Goal: Information Seeking & Learning: Learn about a topic

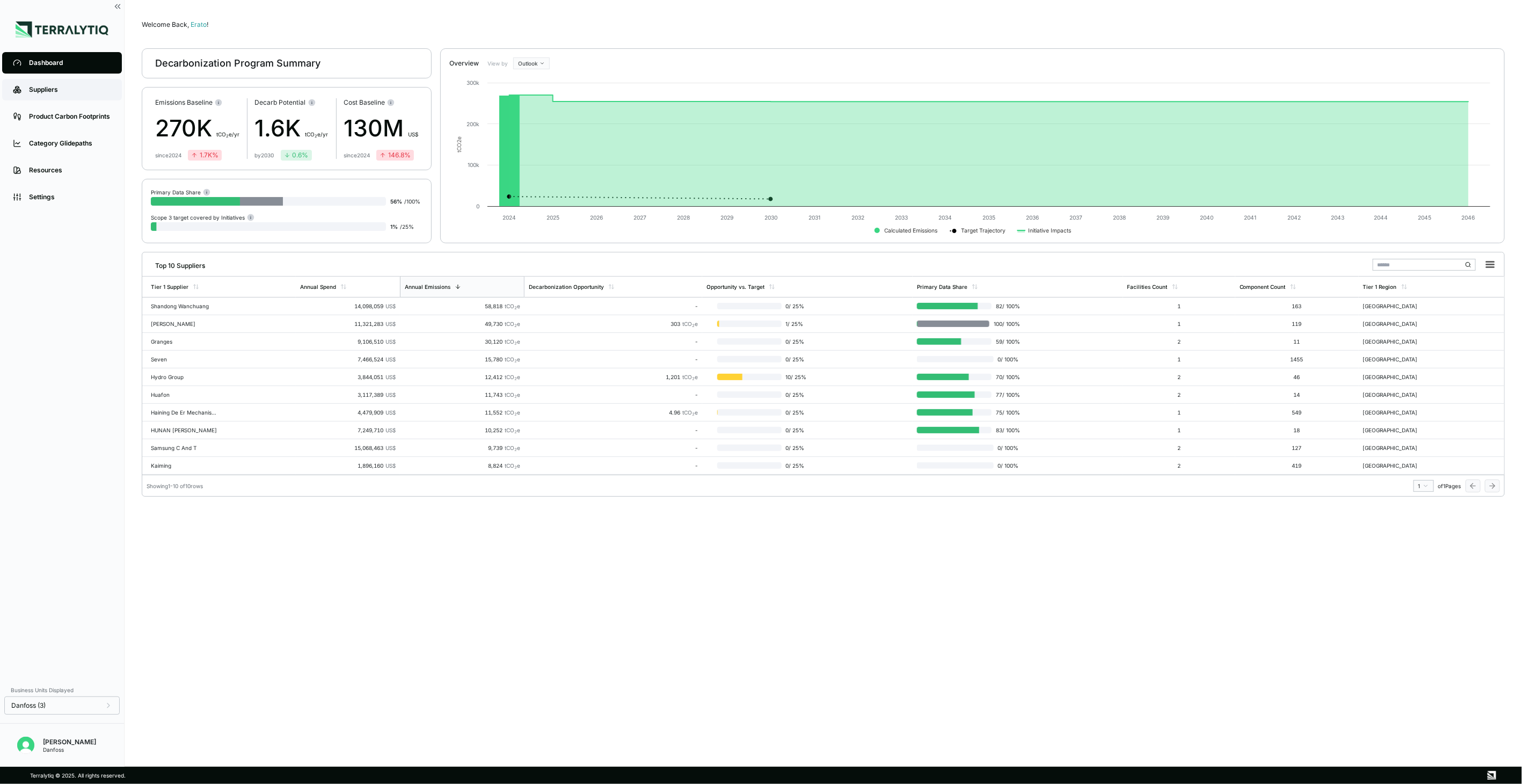
click at [39, 91] on div "Suppliers" at bounding box center [70, 90] width 82 height 9
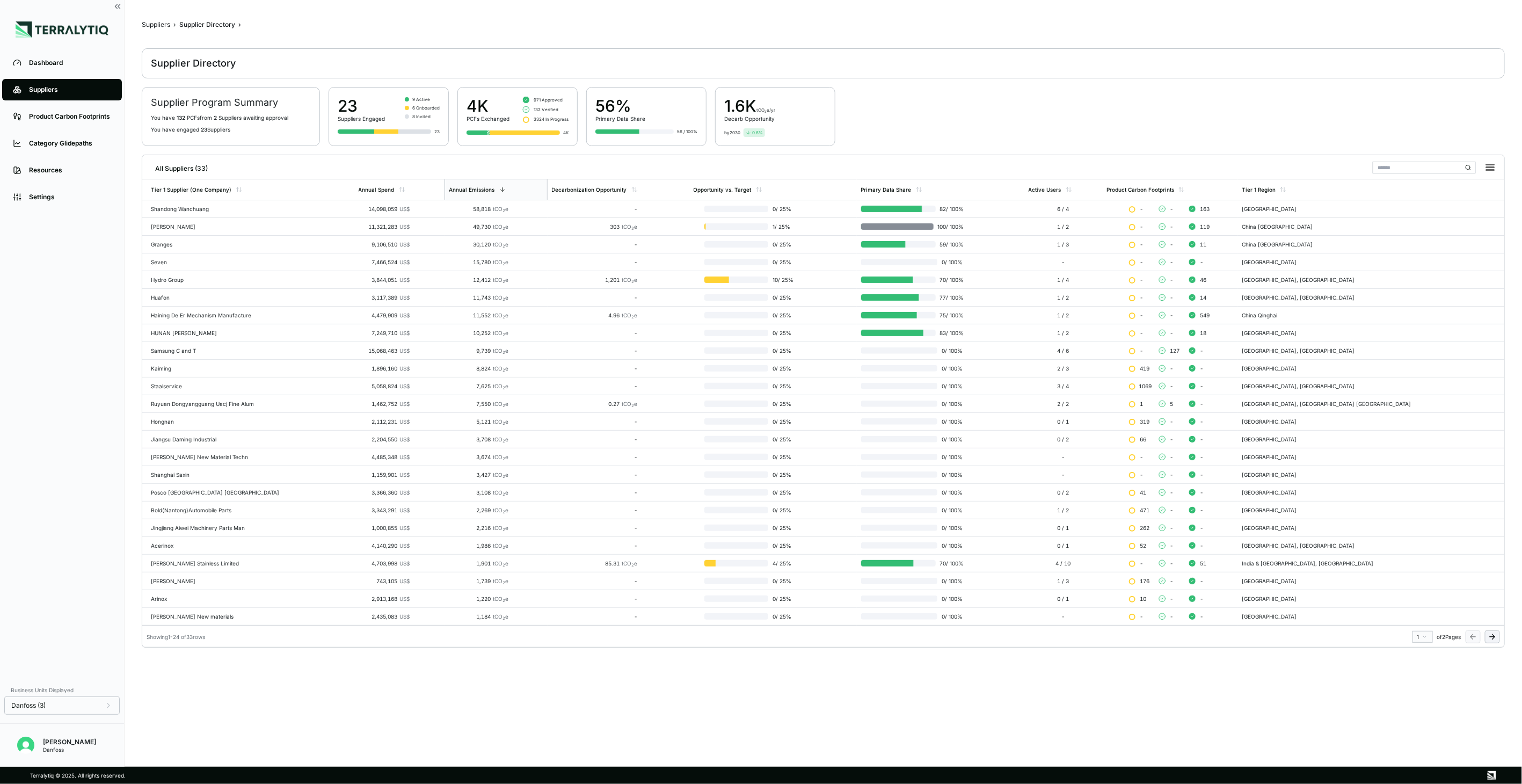
click at [1494, 634] on icon at bounding box center [1493, 637] width 9 height 9
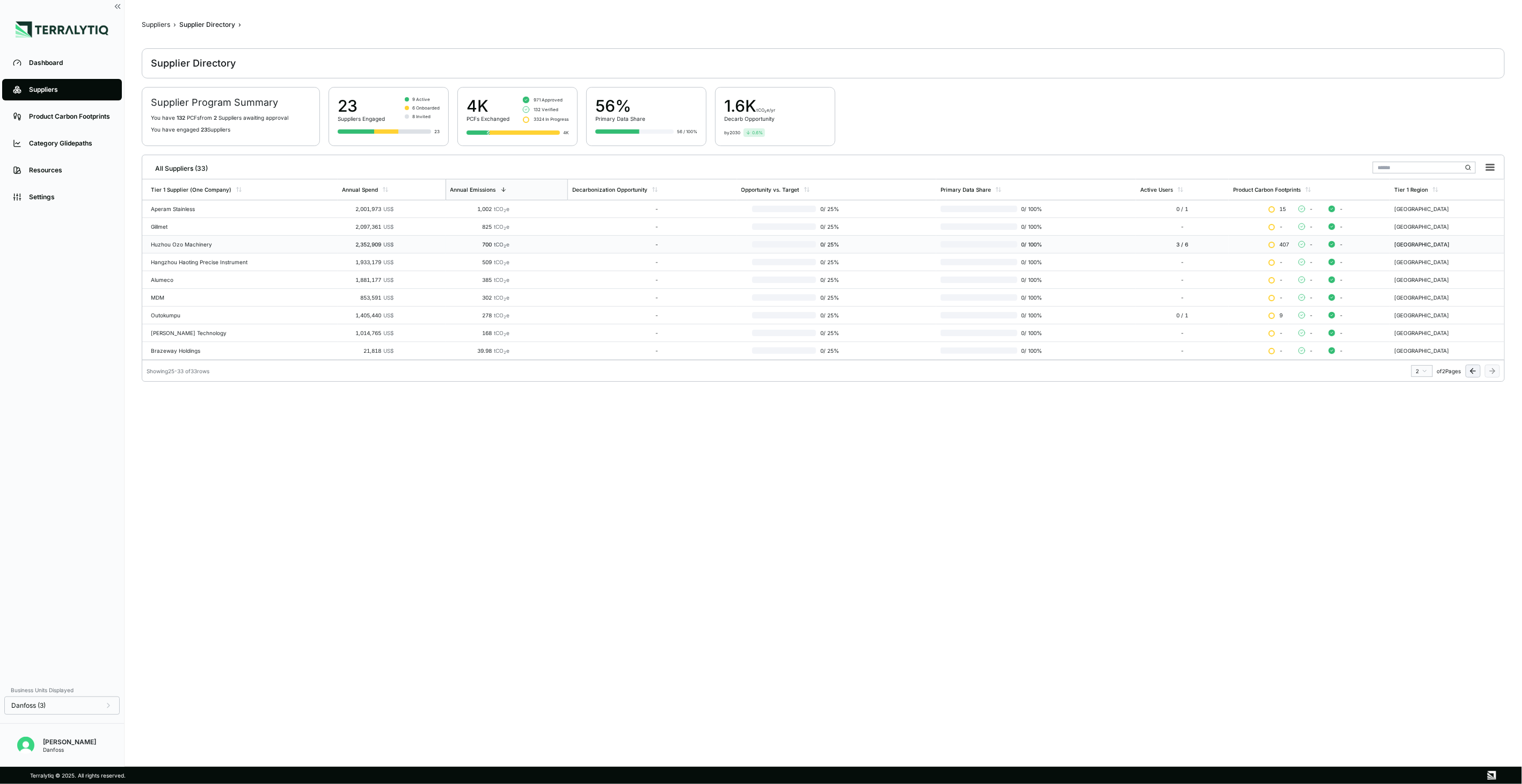
click at [177, 246] on div "Huzhou Ozo Machinery" at bounding box center [242, 244] width 182 height 7
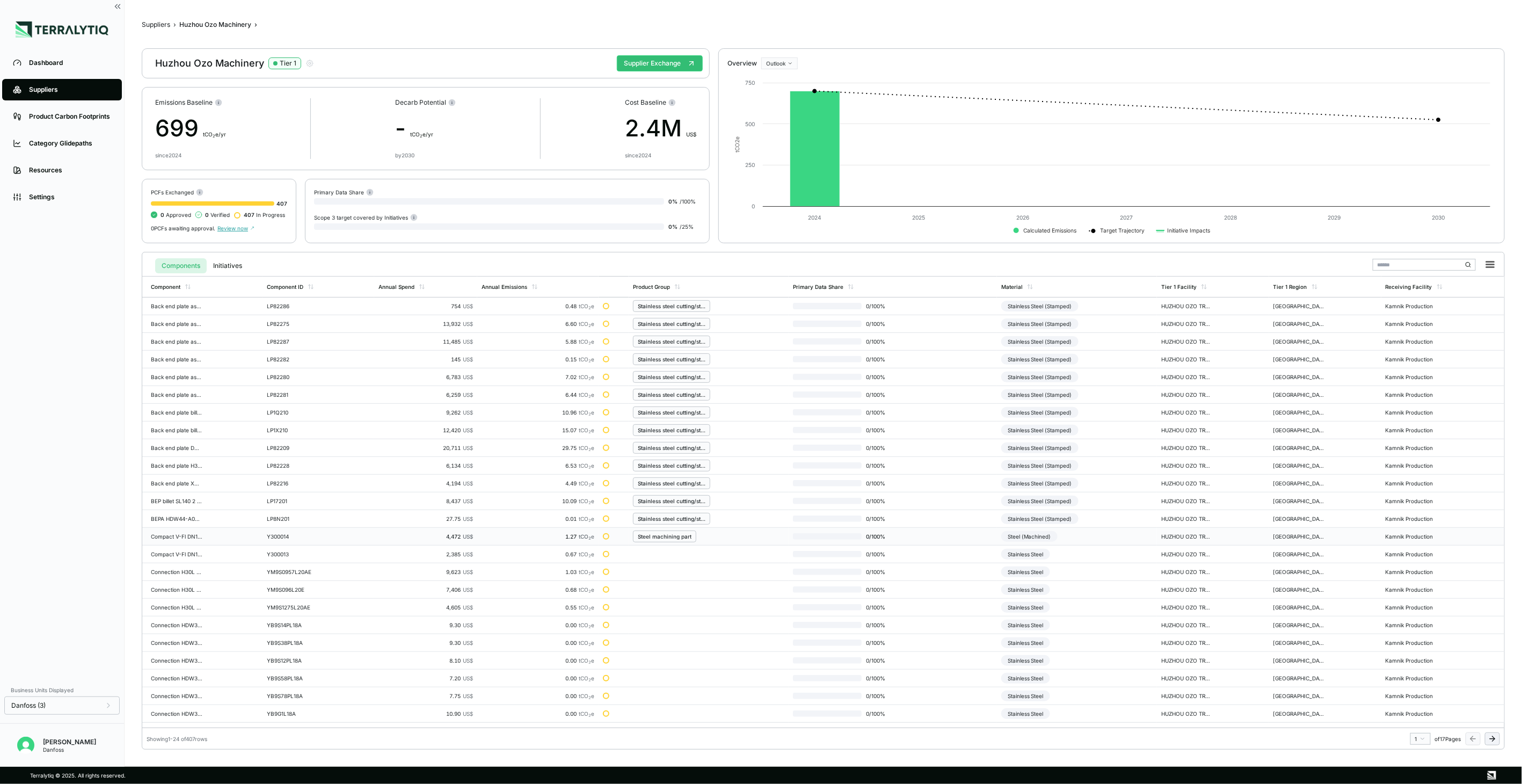
click at [1029, 537] on div "Steel (Machined)" at bounding box center [1029, 536] width 56 height 11
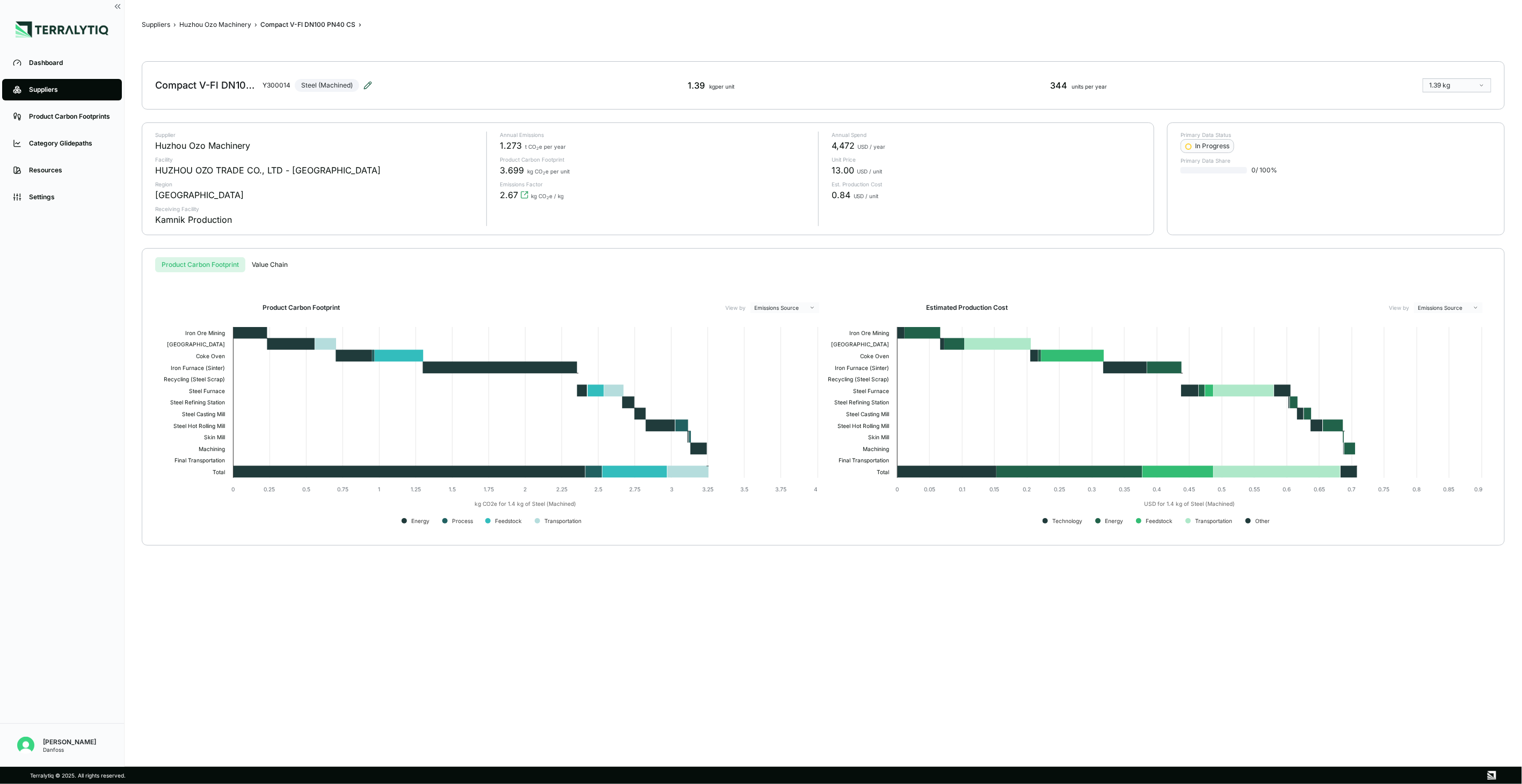
click at [369, 83] on icon at bounding box center [369, 83] width 1 height 1
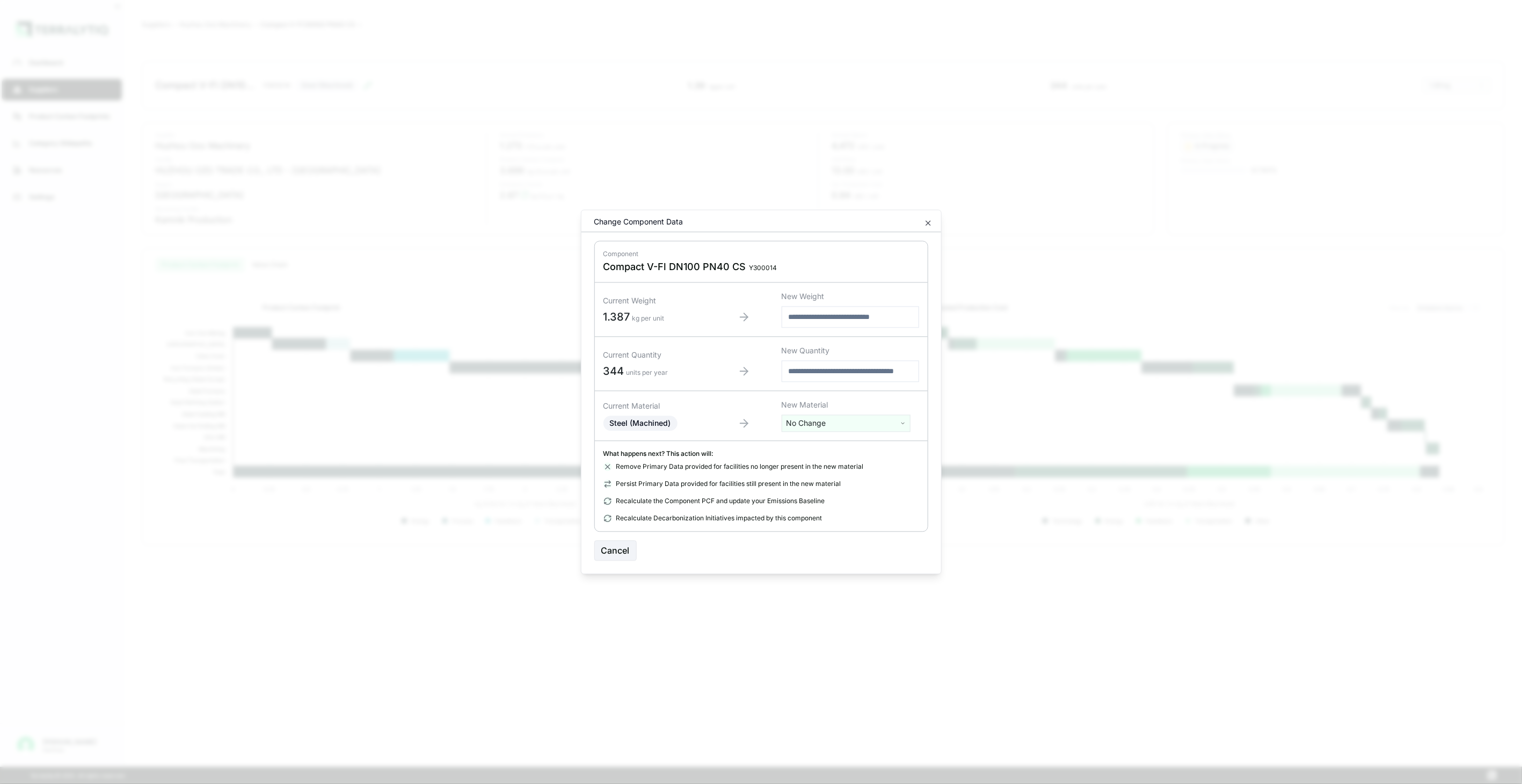
click at [845, 419] on html "Dashboard Suppliers Product Carbon Footprints Category Glidepaths Resources Set…" at bounding box center [761, 392] width 1522 height 784
click at [812, 443] on input "text" at bounding box center [846, 445] width 123 height 12
type input "******"
click at [927, 226] on html "Dashboard Suppliers Product Carbon Footprints Category Glidepaths Resources Set…" at bounding box center [761, 392] width 1522 height 784
click at [928, 223] on icon "button" at bounding box center [929, 223] width 9 height 9
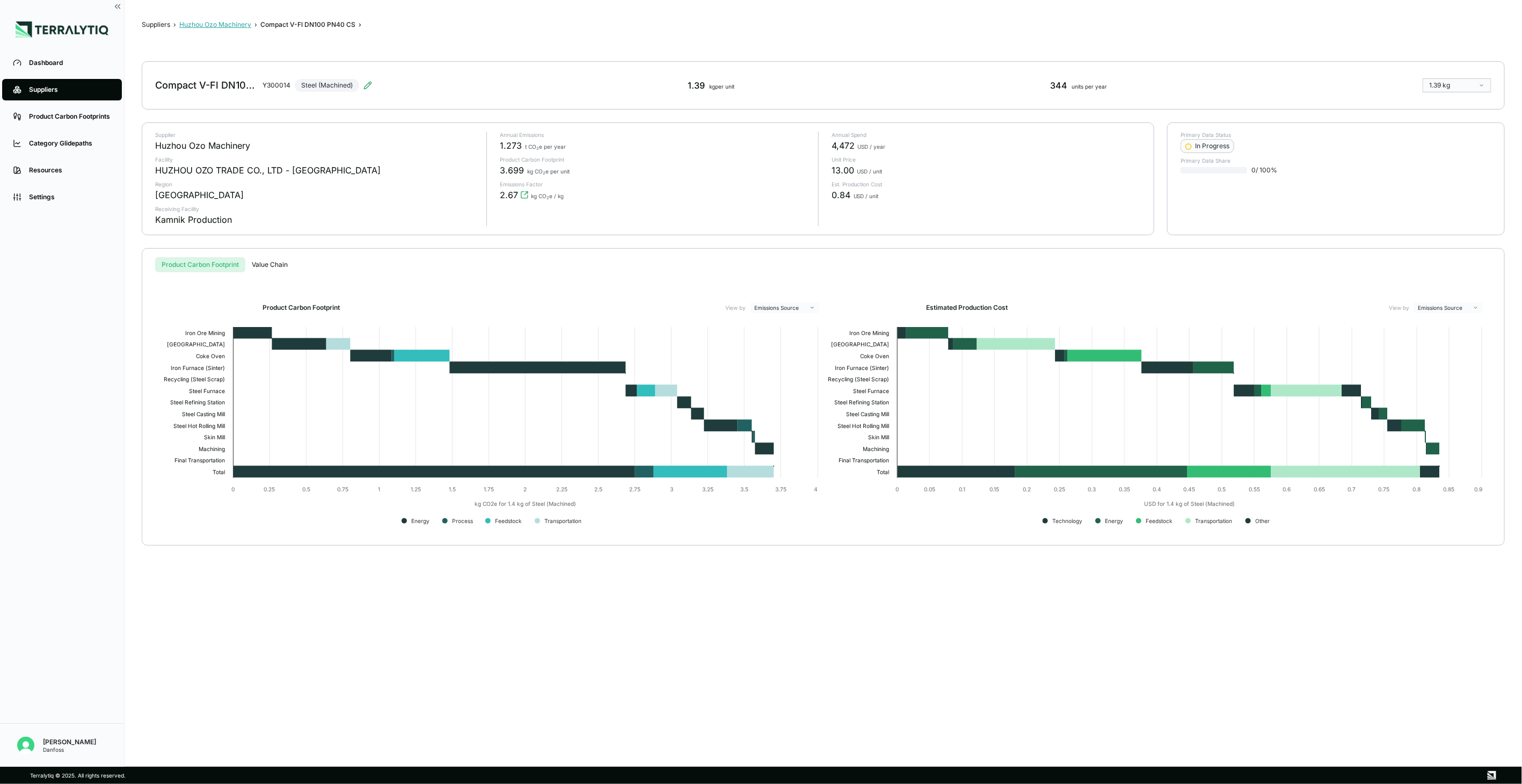
click at [212, 25] on button "Huzhou Ozo Machinery" at bounding box center [215, 25] width 72 height 9
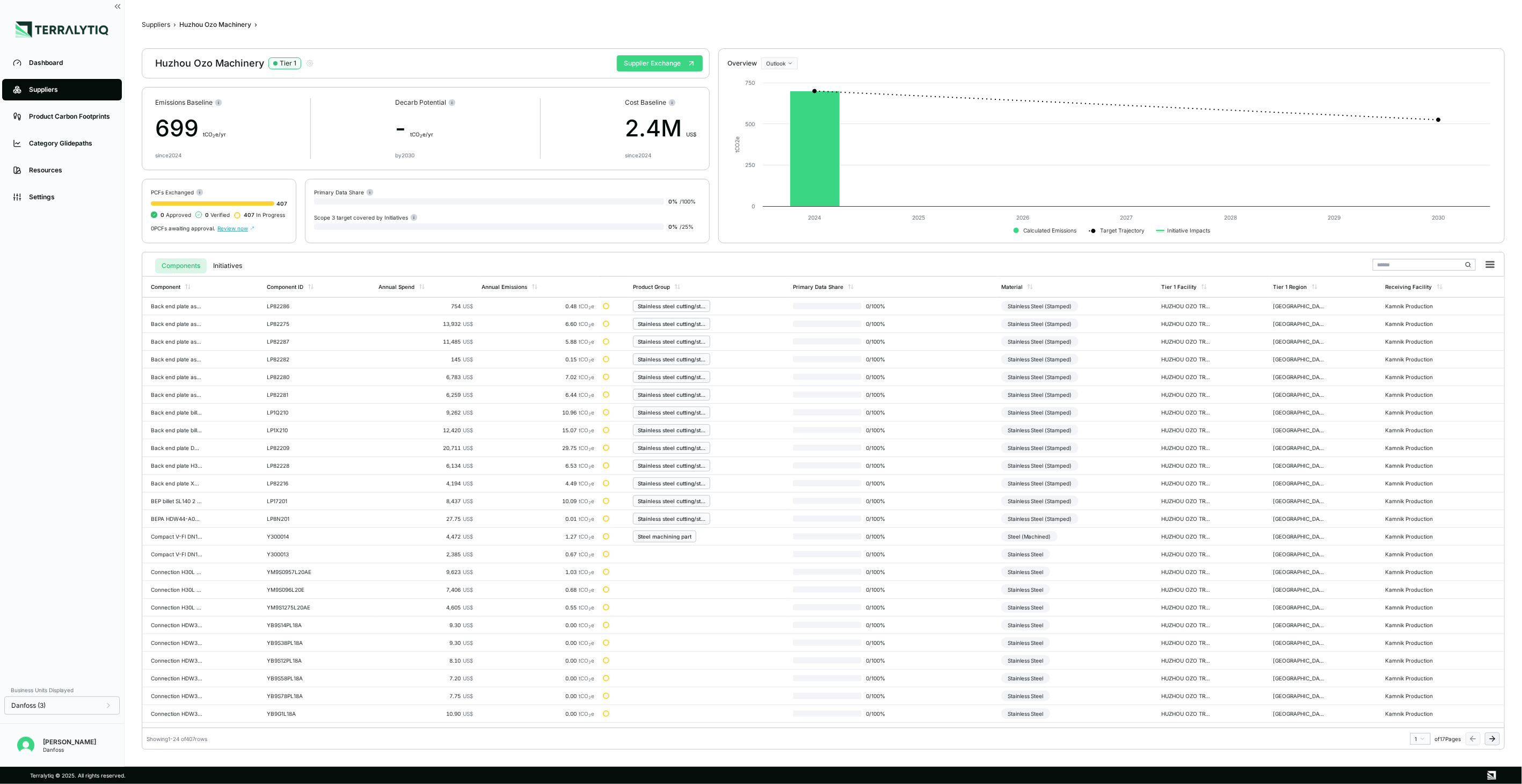
click at [662, 60] on button "Supplier Exchange" at bounding box center [660, 64] width 86 height 16
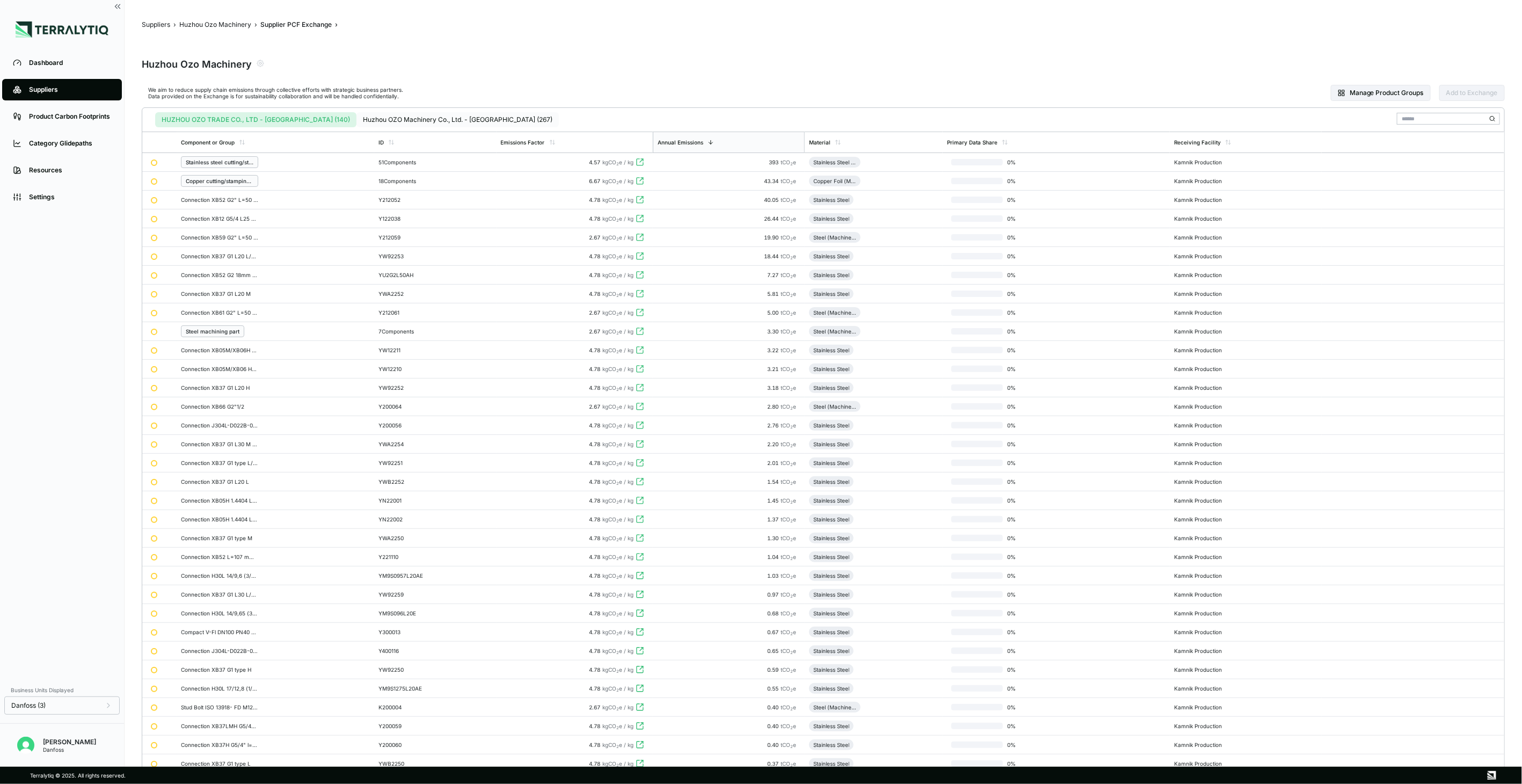
click at [410, 120] on button "Huzhou OZO Machinery Co., Ltd. - [GEOGRAPHIC_DATA] (267)" at bounding box center [457, 120] width 202 height 15
click at [250, 117] on button "HUZHOU OZO TRADE CO., LTD - [GEOGRAPHIC_DATA] (140)" at bounding box center [254, 120] width 198 height 15
click at [226, 19] on main "Suppliers › Huzhou Ozo Machinery › Supplier PCF Exchange › Huzhou Ozo Machinery…" at bounding box center [823, 383] width 1398 height 766
click at [223, 22] on button "Huzhou Ozo Machinery" at bounding box center [215, 25] width 72 height 9
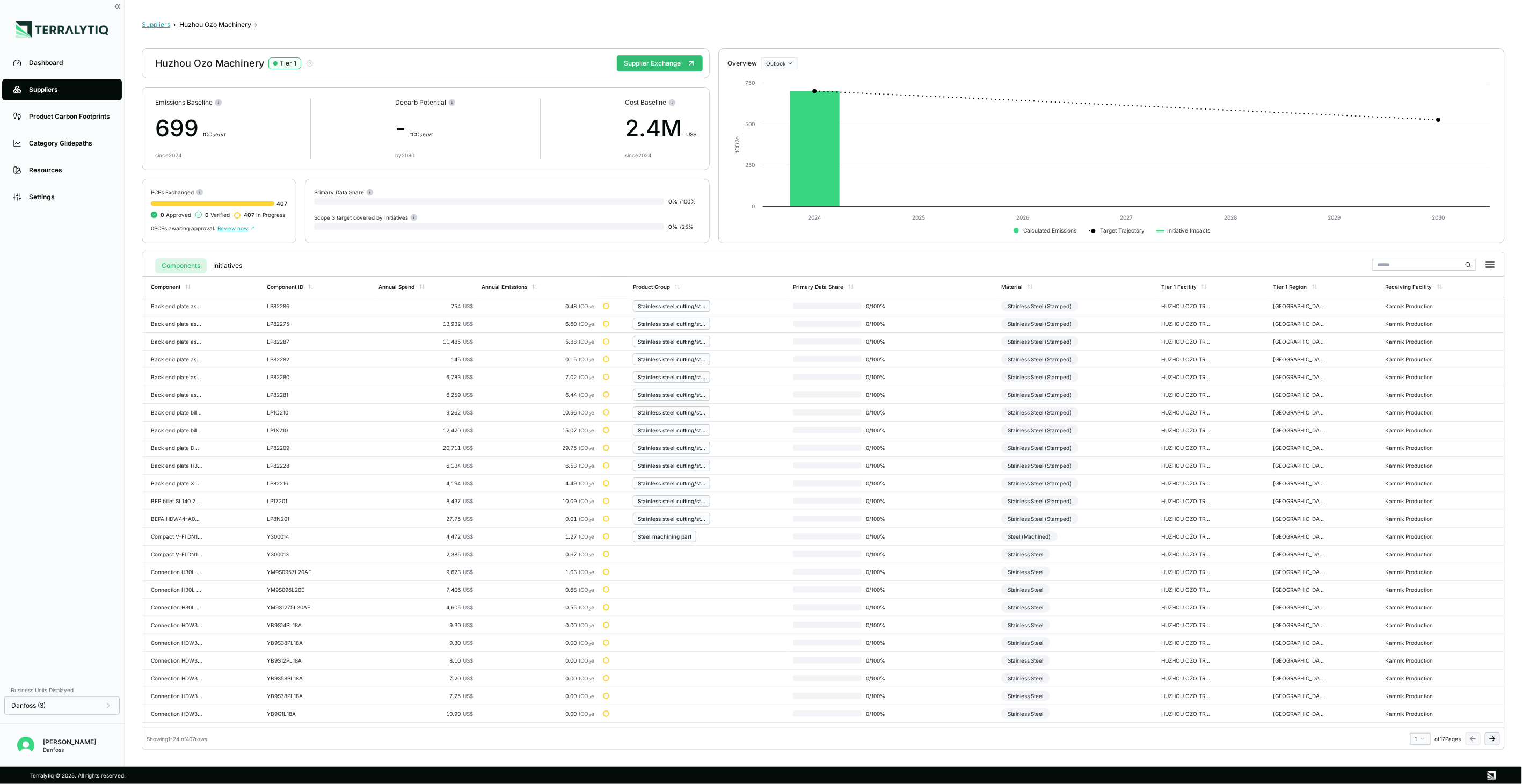
drag, startPoint x: 164, startPoint y: 23, endPoint x: 204, endPoint y: 84, distance: 72.9
click at [164, 23] on button "Suppliers" at bounding box center [155, 25] width 28 height 9
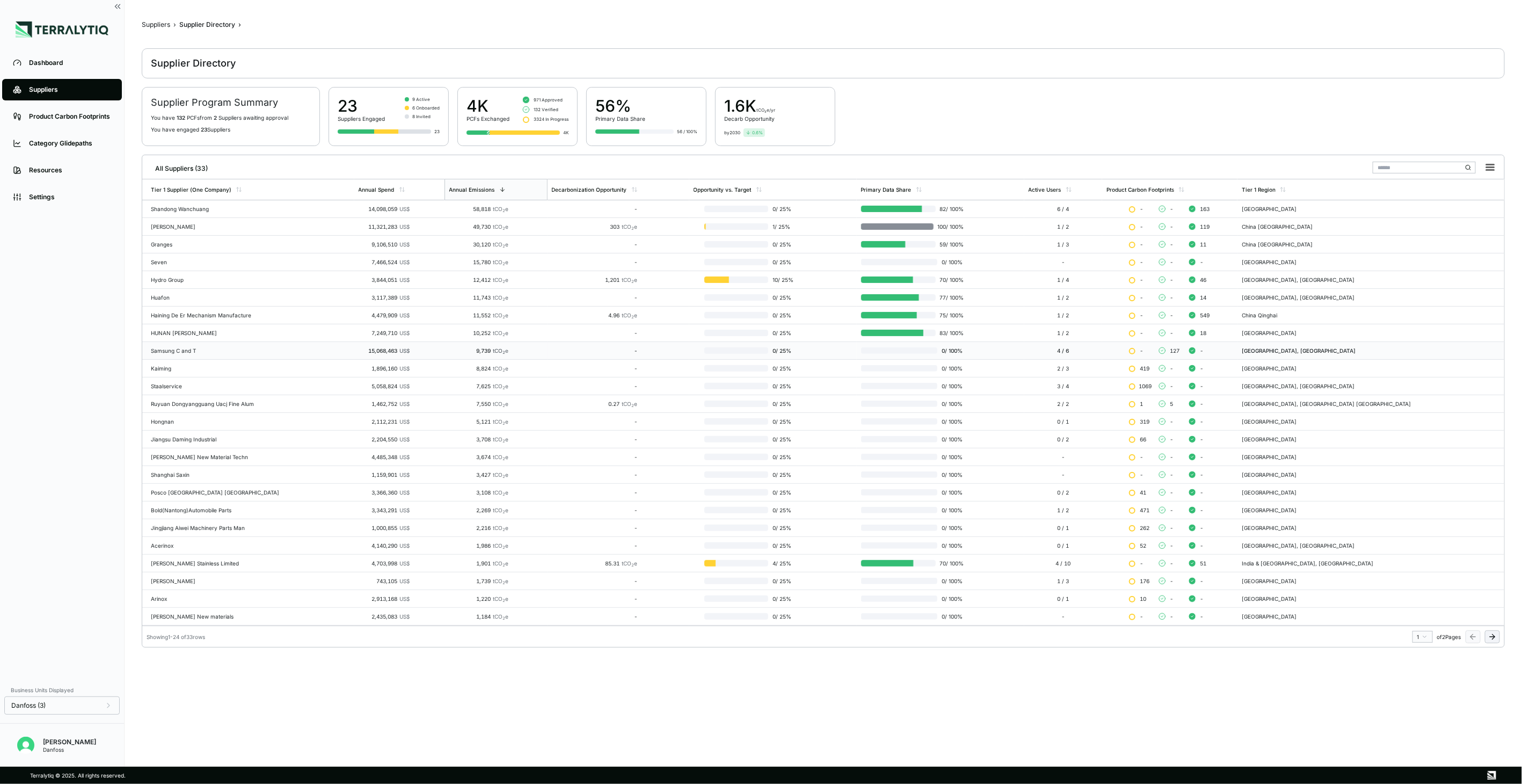
click at [179, 347] on div "Samsung C and T" at bounding box center [250, 350] width 199 height 7
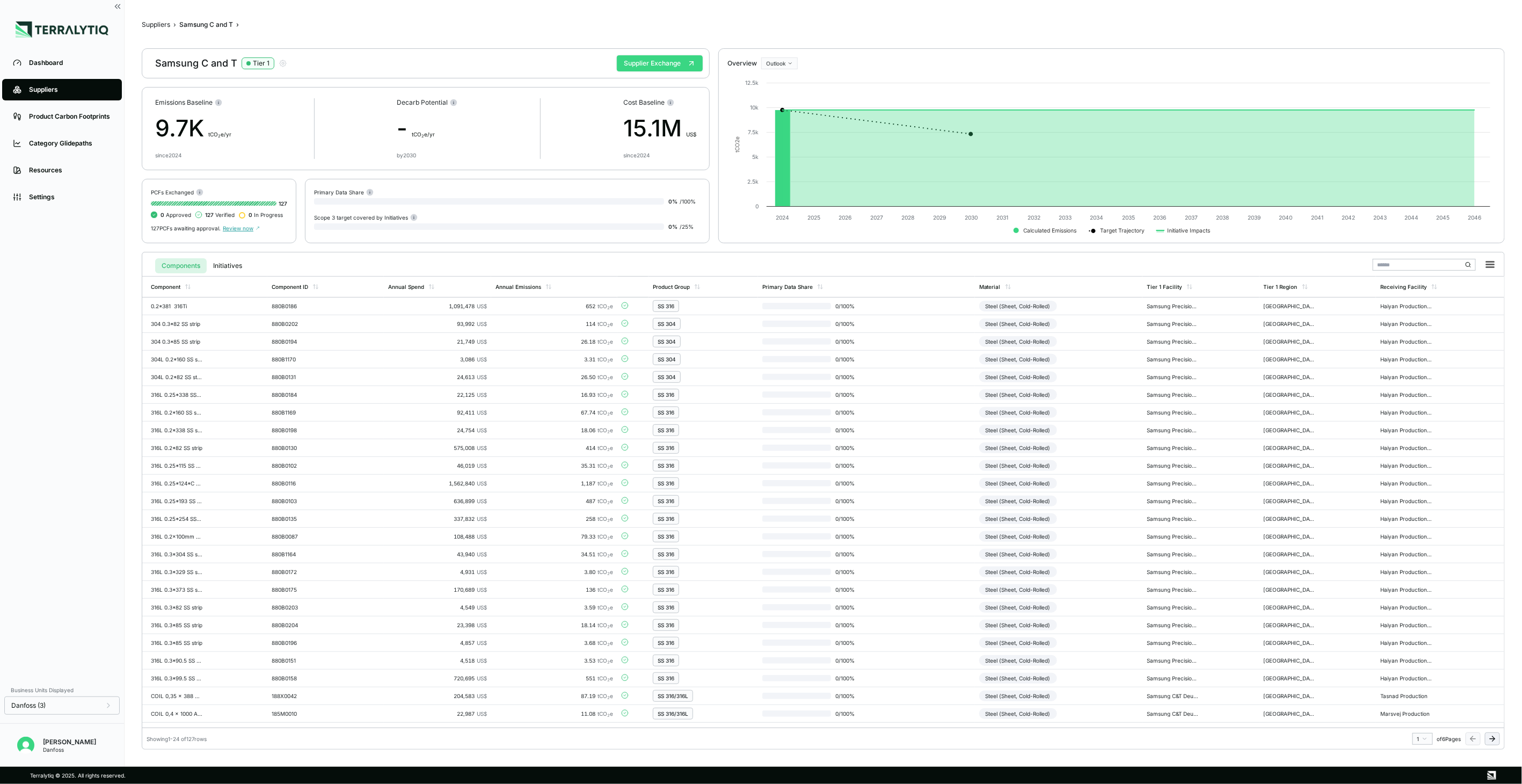
click at [679, 57] on button "Supplier Exchange" at bounding box center [660, 64] width 86 height 16
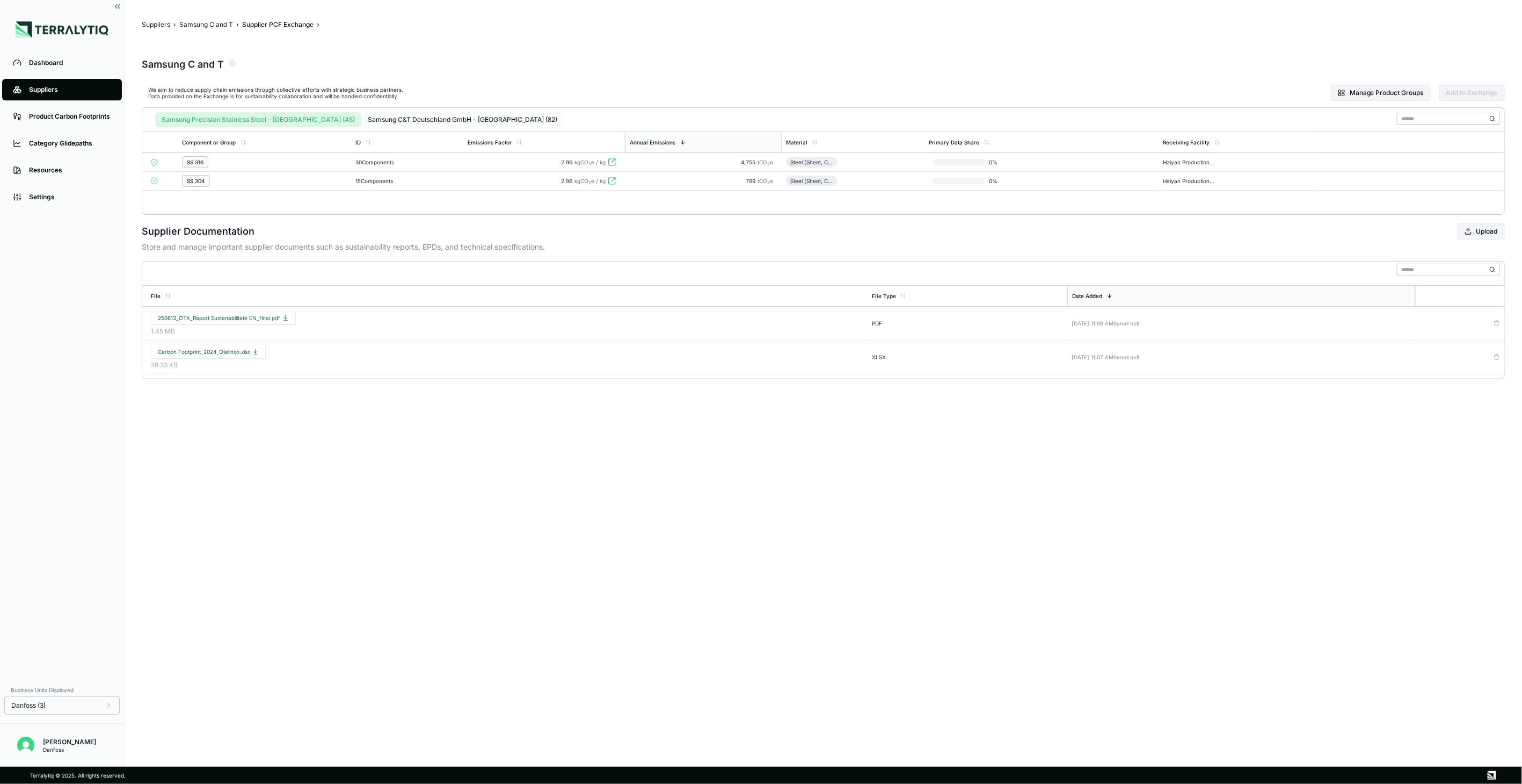
click at [399, 118] on button "Samsung C&T Deutschland GmbH - [GEOGRAPHIC_DATA] (82)" at bounding box center [462, 120] width 202 height 15
click at [298, 165] on div "SS 316/316L" at bounding box center [277, 162] width 191 height 12
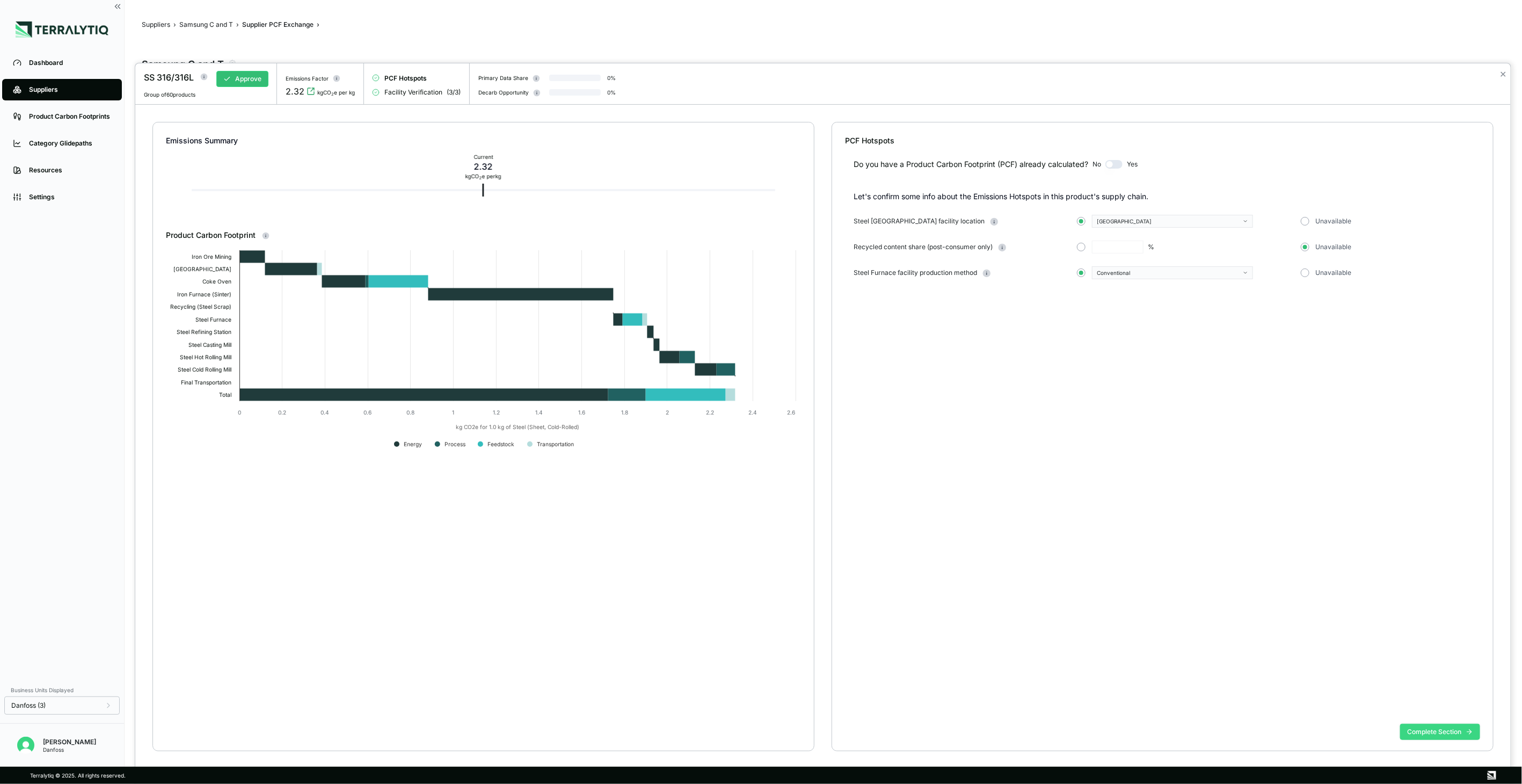
click at [1429, 726] on button "Complete Section" at bounding box center [1440, 732] width 80 height 16
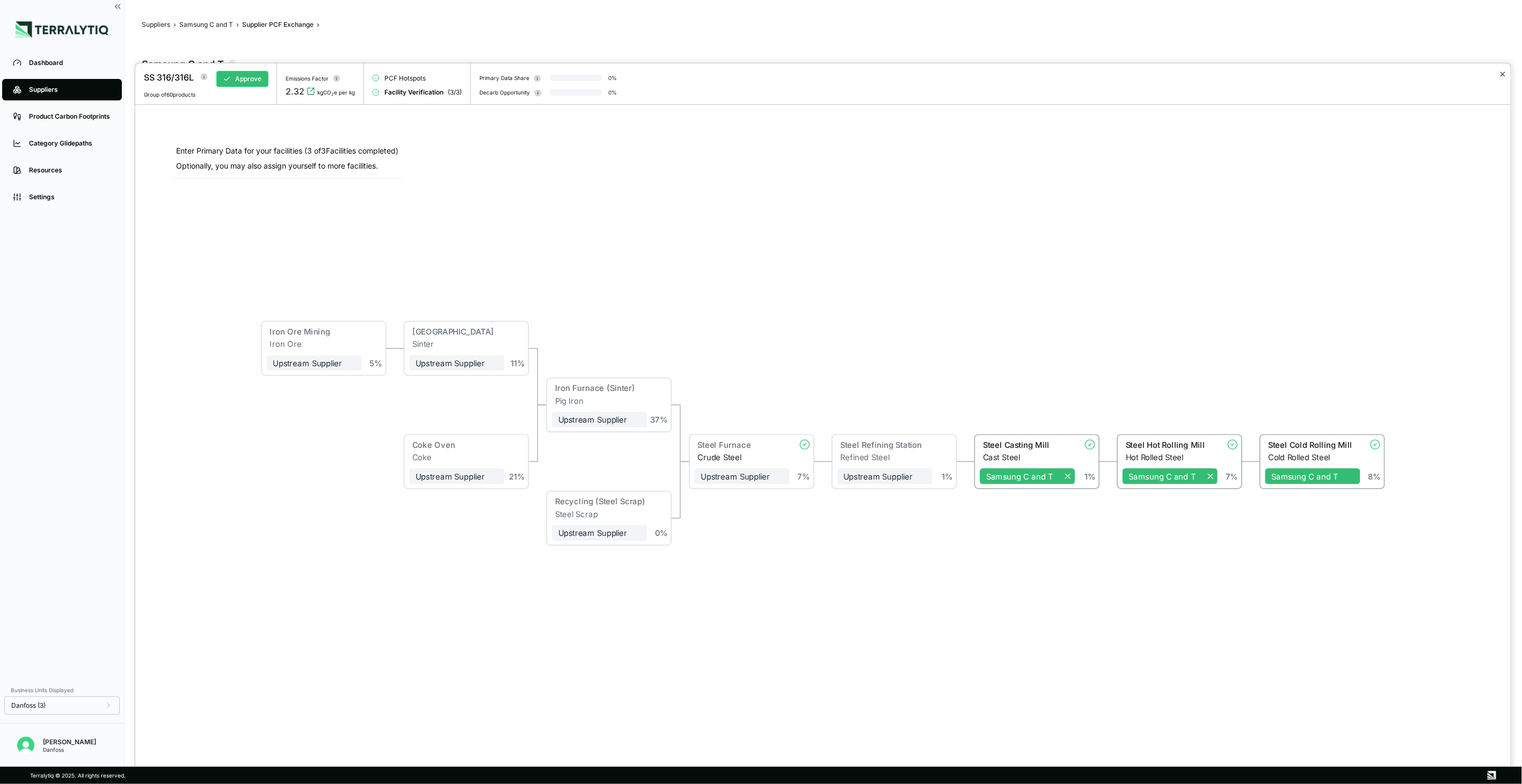
click at [1504, 70] on button "✕" at bounding box center [1504, 74] width 7 height 13
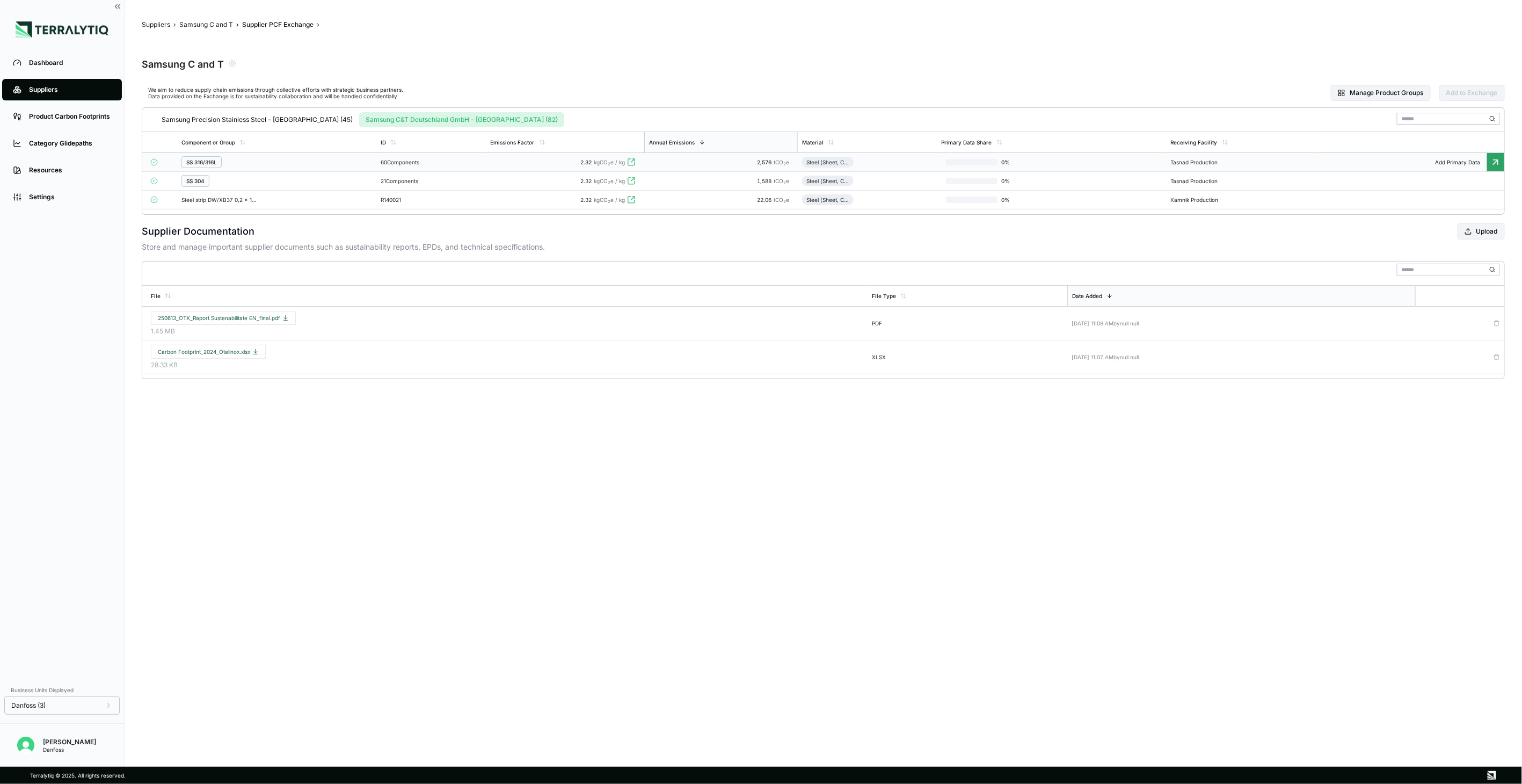
click at [316, 458] on main "Suppliers › Samsung C and T › Supplier PCF Exchange › Samsung C and T We aim to…" at bounding box center [823, 383] width 1398 height 766
click at [339, 175] on td "SS 304" at bounding box center [277, 181] width 199 height 19
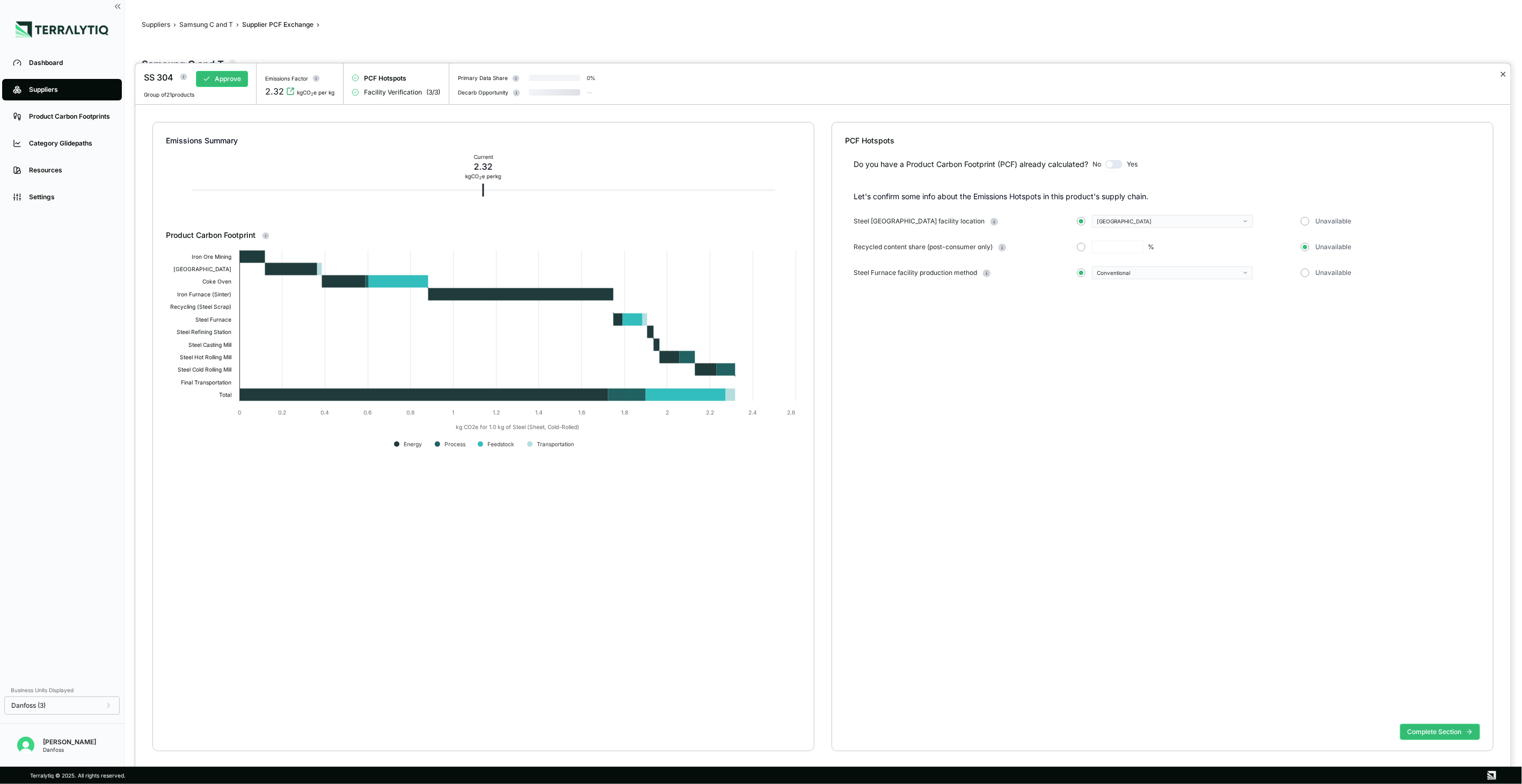
click at [1501, 70] on button "✕" at bounding box center [1504, 74] width 7 height 13
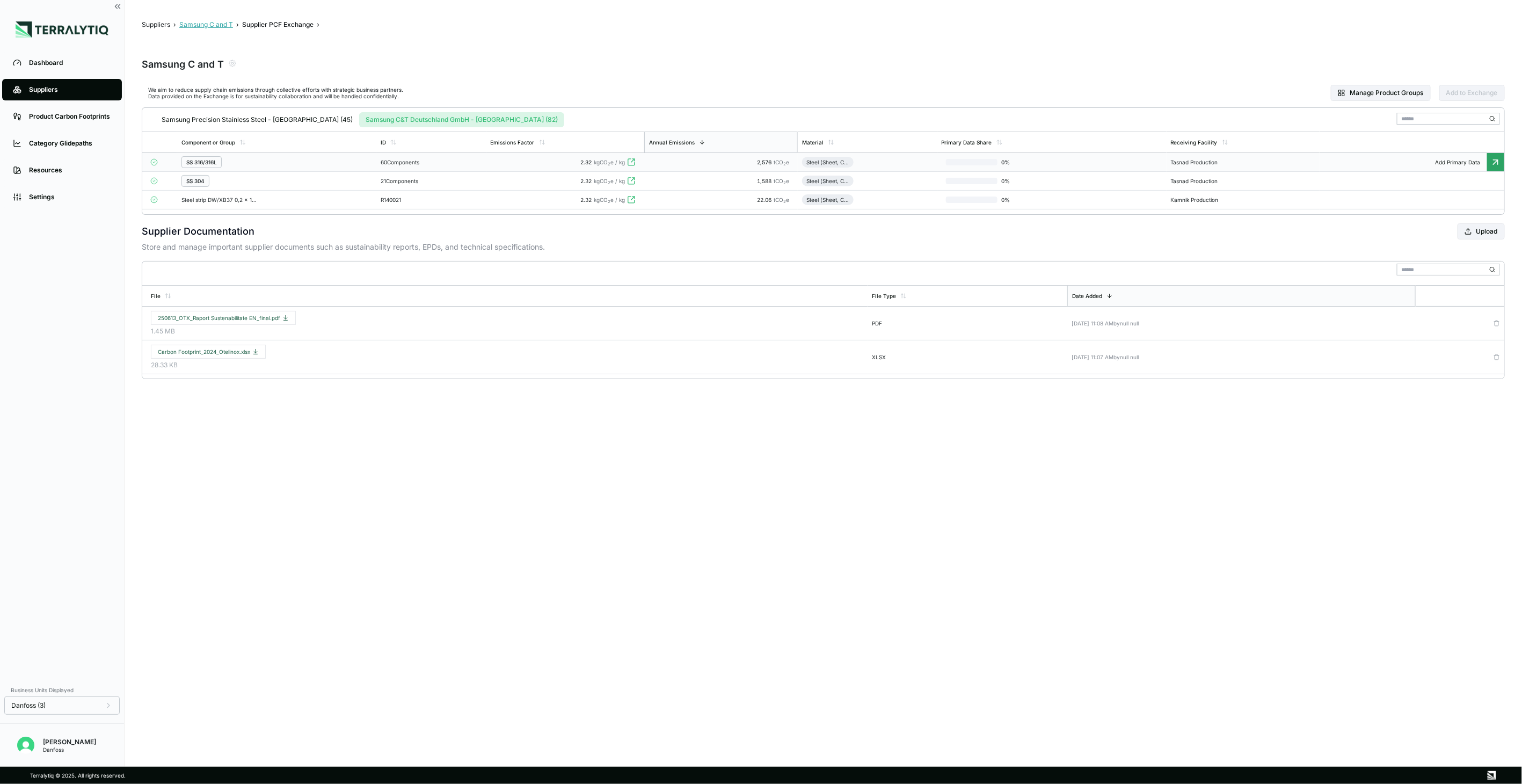
click at [210, 24] on button "Samsung C and T" at bounding box center [207, 25] width 54 height 9
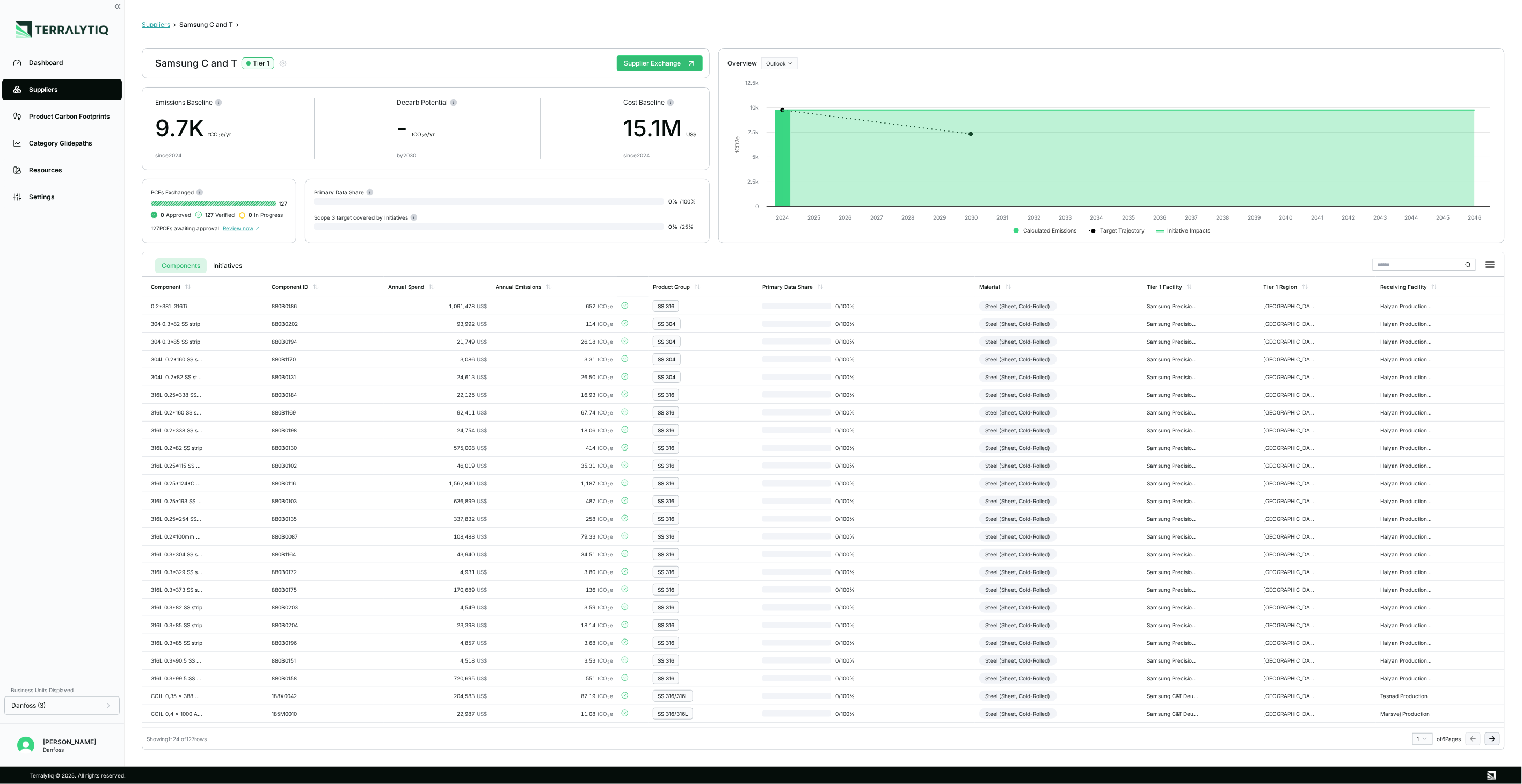
click at [160, 20] on button "Suppliers" at bounding box center [155, 25] width 28 height 9
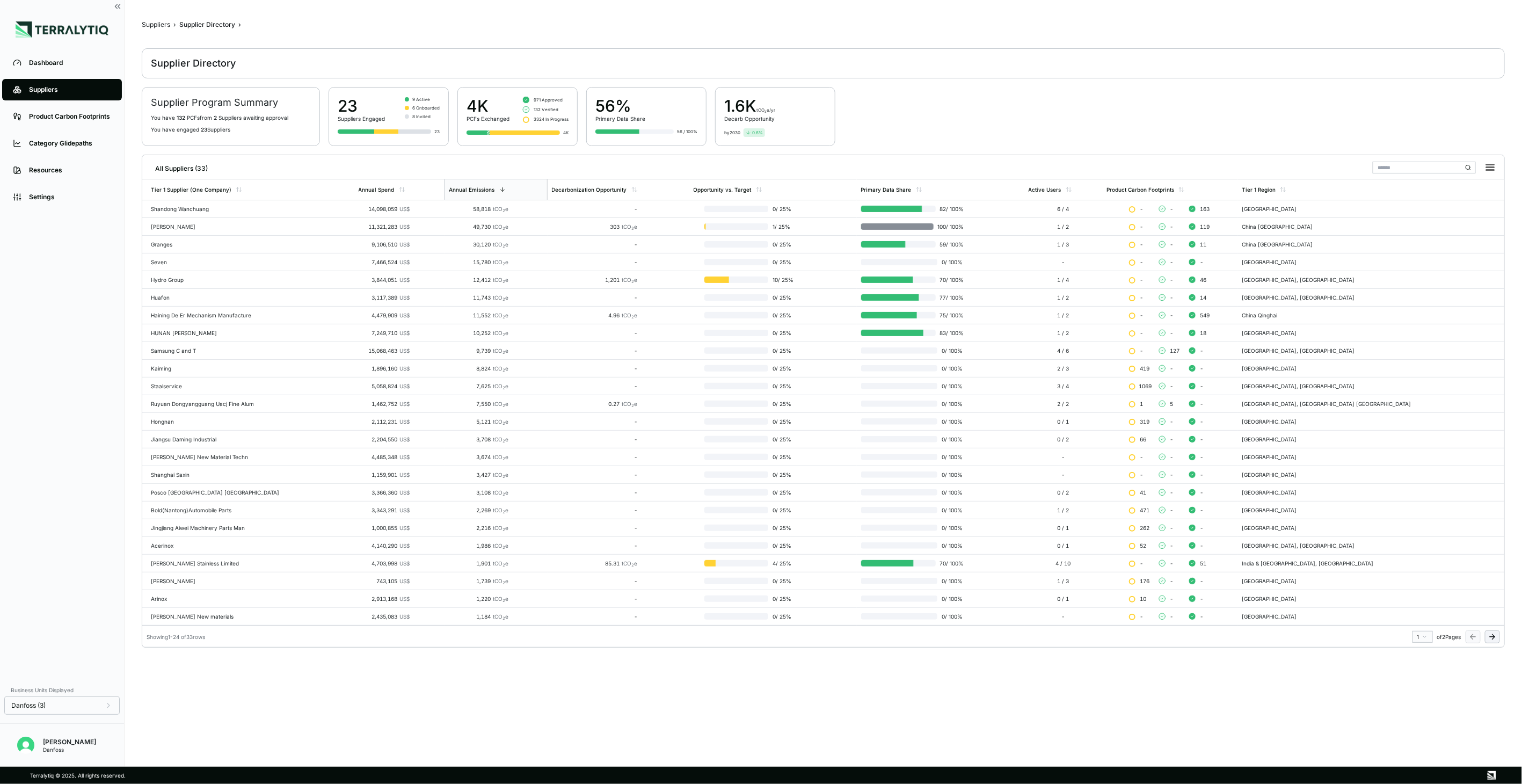
click at [1490, 631] on div "Showing 1 - 24 of 33 rows 1 of 2 Pages" at bounding box center [823, 634] width 1362 height 18
click at [1491, 641] on icon at bounding box center [1493, 637] width 9 height 9
